Goal: Navigation & Orientation: Go to known website

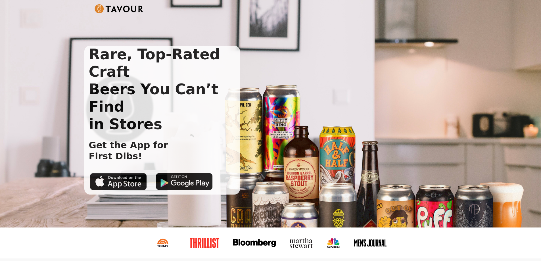
drag, startPoint x: 485, startPoint y: 9, endPoint x: 479, endPoint y: 14, distance: 8.7
click at [486, 8] on div "Rare, Top-Rated Craft Beers You Can’t Find in Stores Get the App for First Dibs!" at bounding box center [270, 113] width 541 height 227
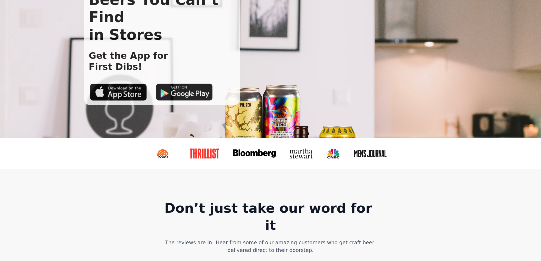
scroll to position [170, 0]
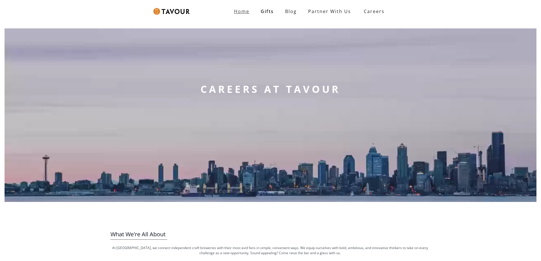
click at [247, 13] on strong "Home" at bounding box center [241, 11] width 15 height 6
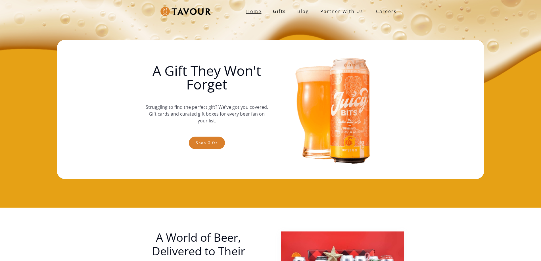
click at [255, 12] on strong "Home" at bounding box center [253, 11] width 15 height 6
